Goal: Transaction & Acquisition: Purchase product/service

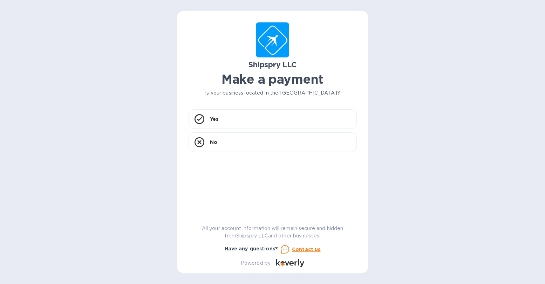
click at [100, 172] on div "Shipspry LLC Make a payment Is your business located in [GEOGRAPHIC_DATA]? Yes …" at bounding box center [272, 142] width 545 height 284
click at [244, 121] on div "Yes" at bounding box center [273, 119] width 168 height 20
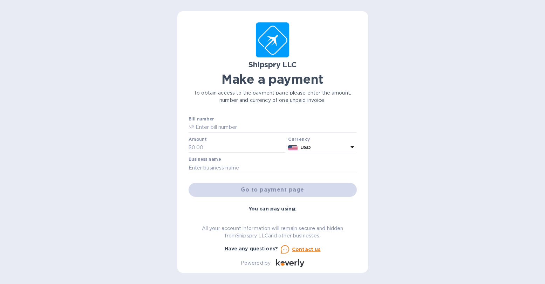
click at [425, 174] on div "Shipspry LLC Make a payment To obtain access to the payment page please enter t…" at bounding box center [272, 142] width 545 height 284
click at [261, 123] on input "text" at bounding box center [275, 127] width 163 height 11
click at [448, 207] on div "Shipspry LLC Make a payment To obtain access to the payment page please enter t…" at bounding box center [272, 142] width 545 height 284
click at [449, 158] on div "Shipspry LLC Make a payment To obtain access to the payment page please enter t…" at bounding box center [272, 142] width 545 height 284
click at [259, 126] on input "text" at bounding box center [275, 127] width 163 height 11
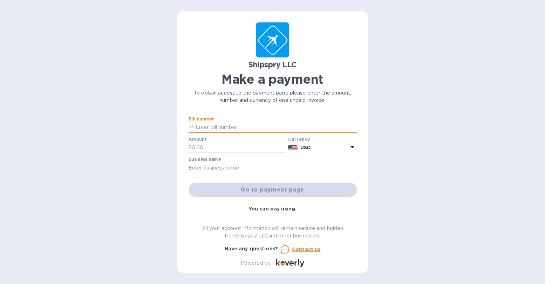
paste input "40062A"
type input "40062A"
click at [443, 173] on div "Shipspry LLC Make a payment To obtain access to the payment page please enter t…" at bounding box center [272, 142] width 545 height 284
click at [219, 149] on input "text" at bounding box center [239, 148] width 94 height 11
type input "6,800"
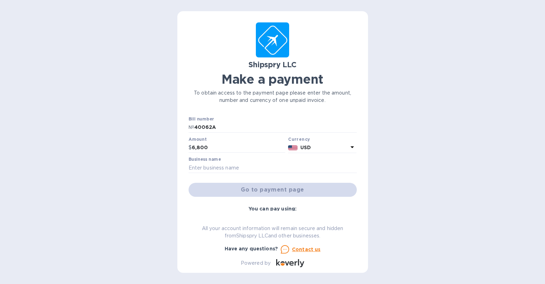
click at [416, 107] on div "Shipspry LLC Make a payment To obtain access to the payment page please enter t…" at bounding box center [272, 142] width 545 height 284
click at [426, 223] on div "Shipspry LLC Make a payment To obtain access to the payment page please enter t…" at bounding box center [272, 142] width 545 height 284
click at [266, 168] on input "text" at bounding box center [273, 168] width 168 height 11
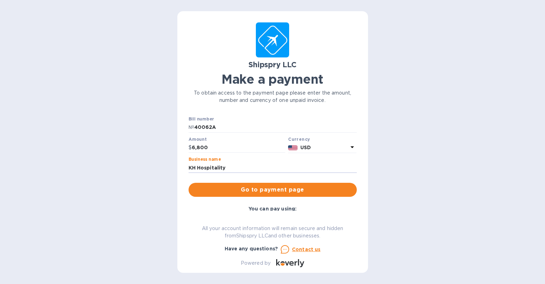
type input "KH Hospitality"
click at [432, 178] on div "Shipspry LLC Make a payment To obtain access to the payment page please enter t…" at bounding box center [272, 142] width 545 height 284
click at [277, 189] on span "Go to payment page" at bounding box center [272, 190] width 157 height 8
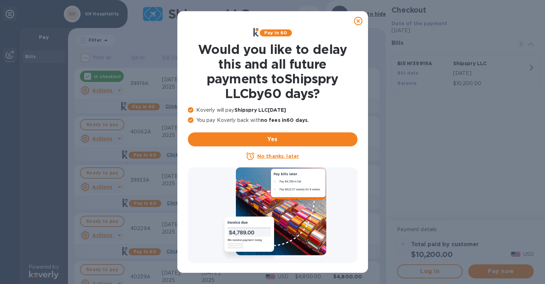
click at [356, 20] on icon at bounding box center [358, 21] width 8 height 8
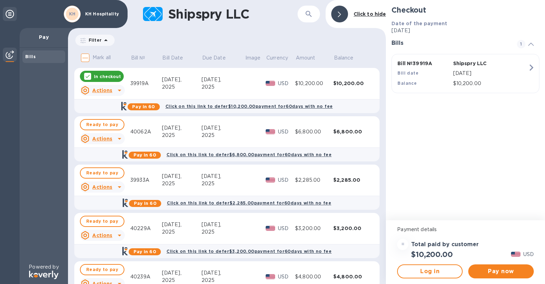
click at [472, 120] on div "Checkout Date of the payment [DATE] Bills 1 Bill № 39919A Shipspry LLC Bill dat…" at bounding box center [465, 110] width 159 height 221
click at [109, 124] on span "Ready to pay" at bounding box center [102, 125] width 32 height 8
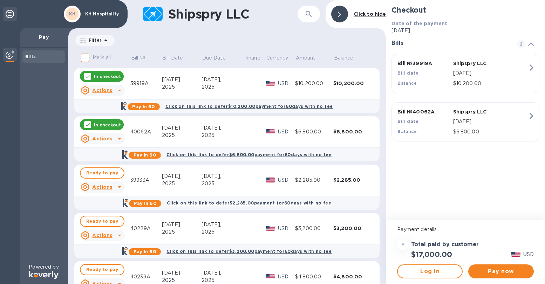
click at [456, 178] on div "Checkout Date of the payment [DATE] Bills 2 Bill № 39919A Shipspry LLC Bill dat…" at bounding box center [465, 110] width 159 height 221
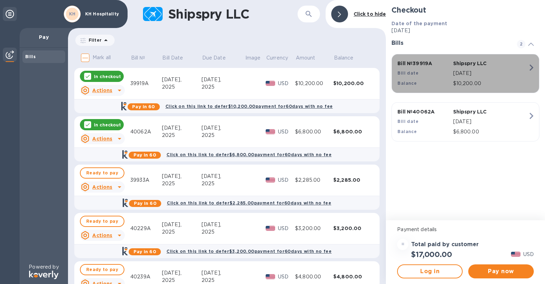
click at [525, 67] on div "Bill № 39919A Shipspry LLC Bill date [DATE] Balance $10,200.00" at bounding box center [464, 74] width 142 height 36
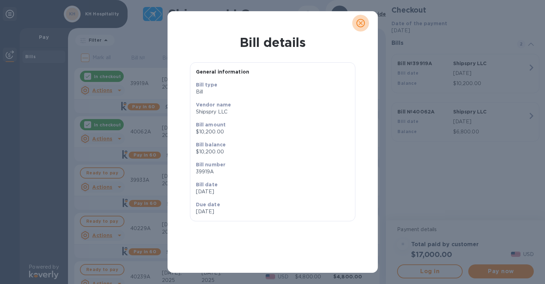
click at [359, 22] on icon "close" at bounding box center [360, 23] width 7 height 7
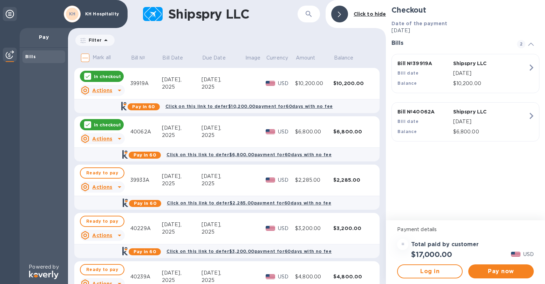
click at [485, 177] on div "Checkout Date of the payment [DATE] Bills 2 Bill № 39919A Shipspry LLC Bill dat…" at bounding box center [465, 110] width 159 height 221
click at [532, 67] on icon "button" at bounding box center [531, 67] width 13 height 13
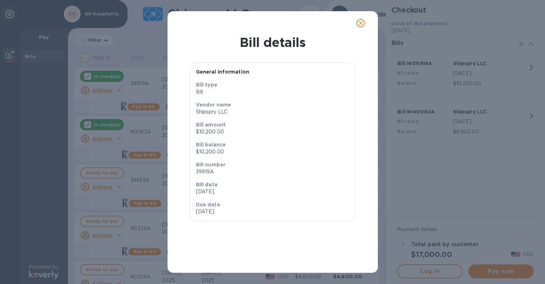
click at [361, 23] on icon "close" at bounding box center [360, 23] width 7 height 7
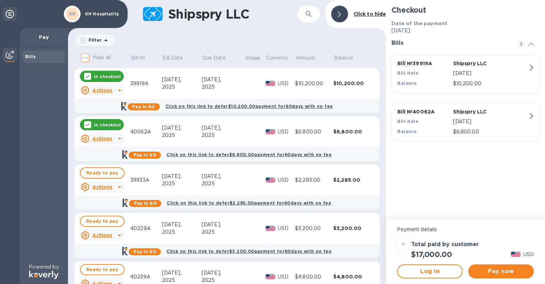
click at [460, 187] on div "Checkout Date of the payment [DATE] Bills 2 Bill № 39919A Shipspry LLC Bill dat…" at bounding box center [465, 110] width 159 height 221
click at [120, 90] on icon at bounding box center [119, 90] width 8 height 8
click at [88, 75] on div at bounding box center [272, 142] width 545 height 284
click at [96, 76] on p "In checkout" at bounding box center [107, 77] width 27 height 6
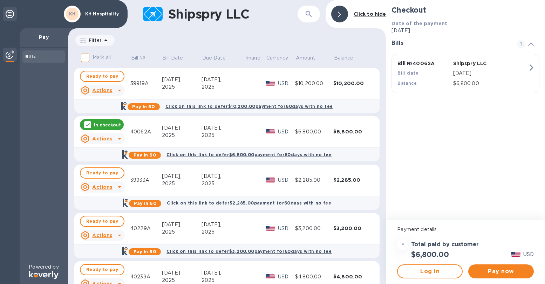
click at [482, 156] on div "Checkout Date of the payment [DATE] Bills 1 Bill № 40062A Shipspry LLC Bill dat…" at bounding box center [465, 110] width 159 height 221
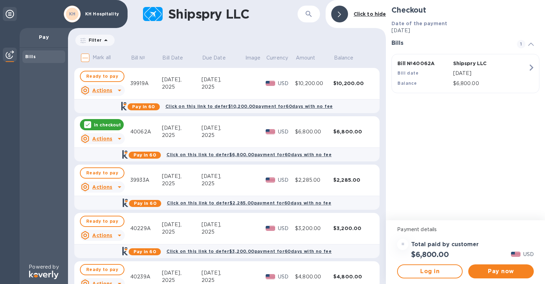
click at [433, 180] on div "Checkout Date of the payment [DATE] Bills 1 Bill № 40062A Shipspry LLC Bill dat…" at bounding box center [465, 110] width 159 height 221
click at [507, 274] on span "Pay now" at bounding box center [501, 272] width 54 height 8
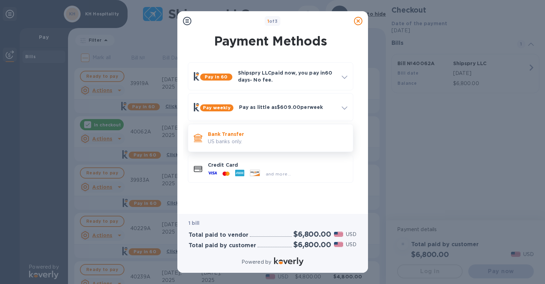
click at [227, 137] on p "Bank Transfer" at bounding box center [278, 134] width 140 height 7
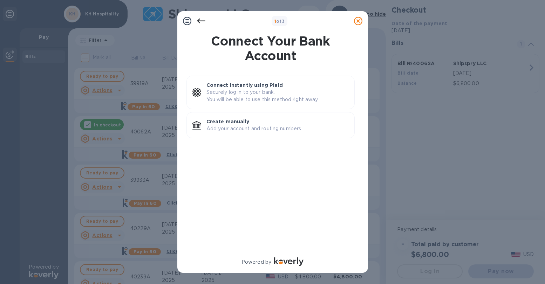
click at [238, 174] on div "Connect instantly using Plaid Securely log in to your bank. You will be able to…" at bounding box center [271, 161] width 180 height 179
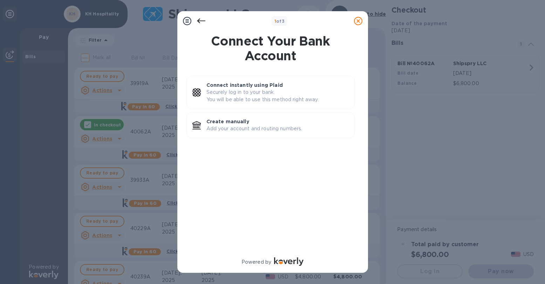
click at [238, 174] on div "Connect instantly using Plaid Securely log in to your bank. You will be able to…" at bounding box center [271, 161] width 180 height 179
click at [245, 119] on p "Create manually" at bounding box center [278, 121] width 142 height 7
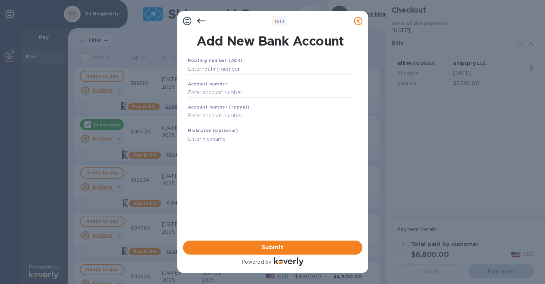
click at [236, 180] on div "Routing number (ACH) Account number Account number (repeat) Nickname (optional)…" at bounding box center [271, 139] width 180 height 177
click at [252, 67] on input "text" at bounding box center [270, 69] width 165 height 11
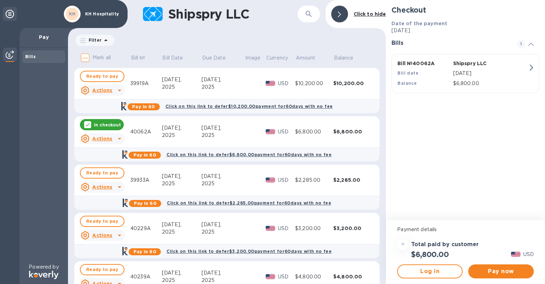
click at [475, 149] on div "Checkout Date of the payment [DATE] Bills 1 Bill № 40062A Shipspry LLC Bill dat…" at bounding box center [465, 110] width 159 height 221
